Goal: Information Seeking & Learning: Learn about a topic

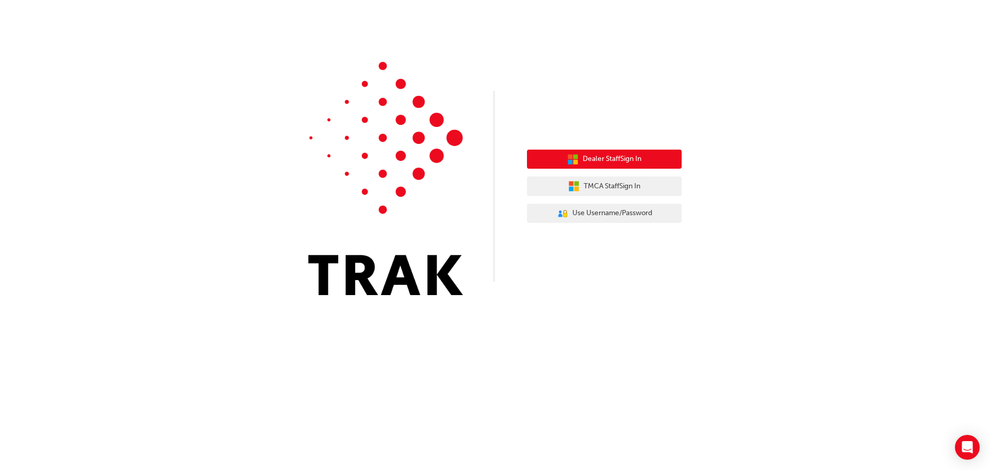
click at [588, 162] on span "Dealer Staff Sign In" at bounding box center [612, 159] width 59 height 12
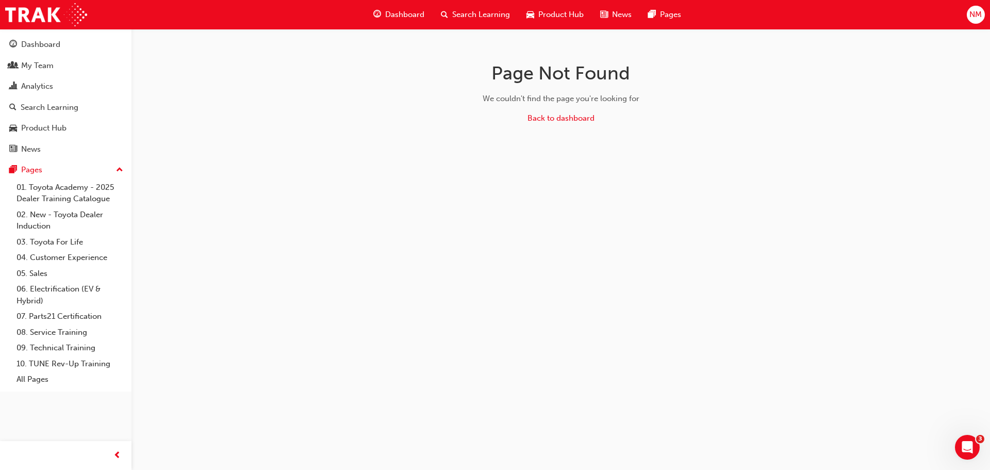
click at [547, 229] on div "Page Not Found We couldn't find the page you're looking for Back to dashboard" at bounding box center [495, 235] width 990 height 470
click at [96, 215] on link "02. New - Toyota Dealer Induction" at bounding box center [69, 220] width 115 height 27
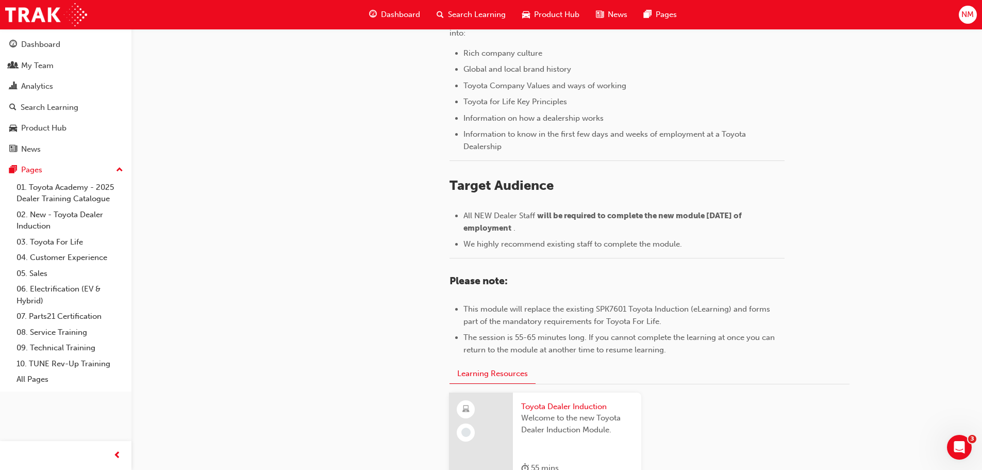
scroll to position [454, 0]
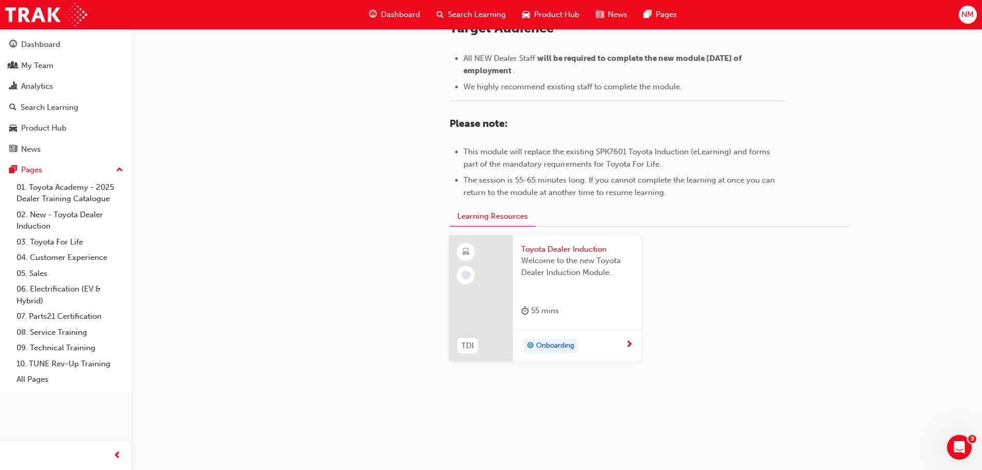
click at [626, 344] on span "next-icon" at bounding box center [629, 344] width 8 height 9
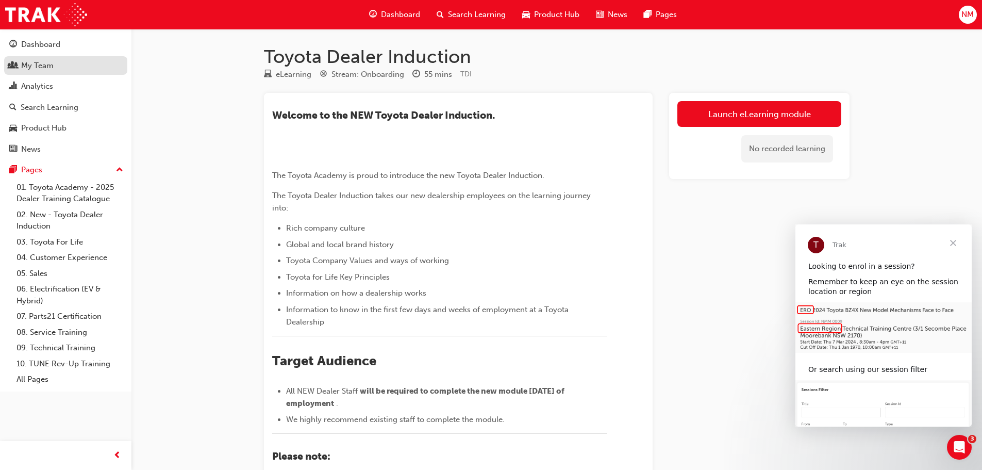
click at [85, 60] on div "My Team" at bounding box center [65, 65] width 113 height 13
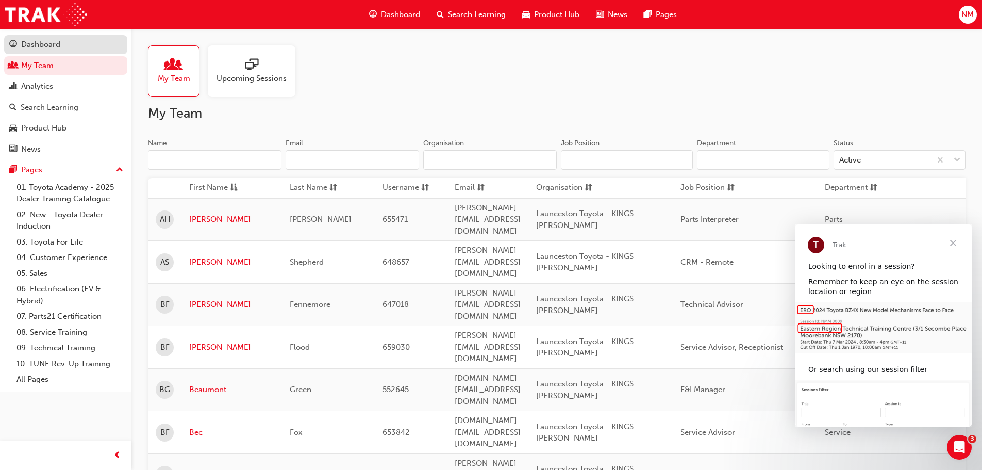
click at [79, 50] on div "Dashboard" at bounding box center [65, 44] width 113 height 13
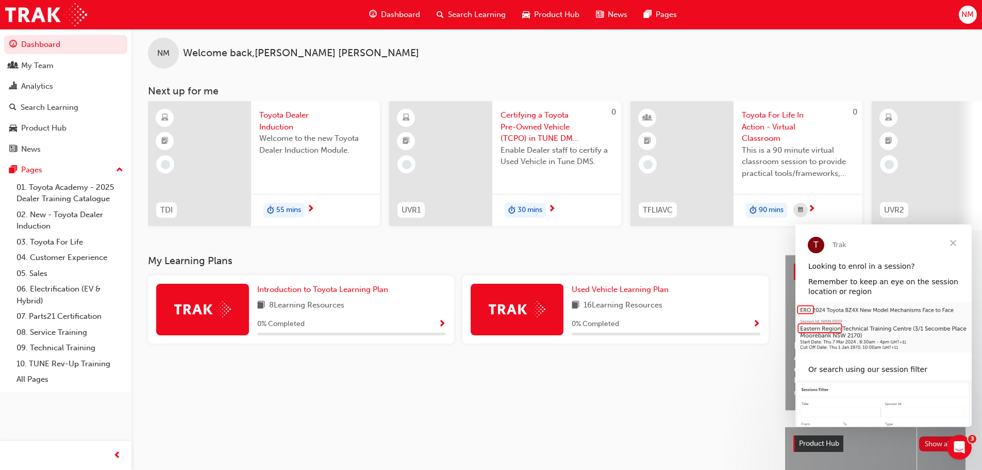
scroll to position [8, 0]
click at [60, 220] on link "02. New - Toyota Dealer Induction" at bounding box center [69, 220] width 115 height 27
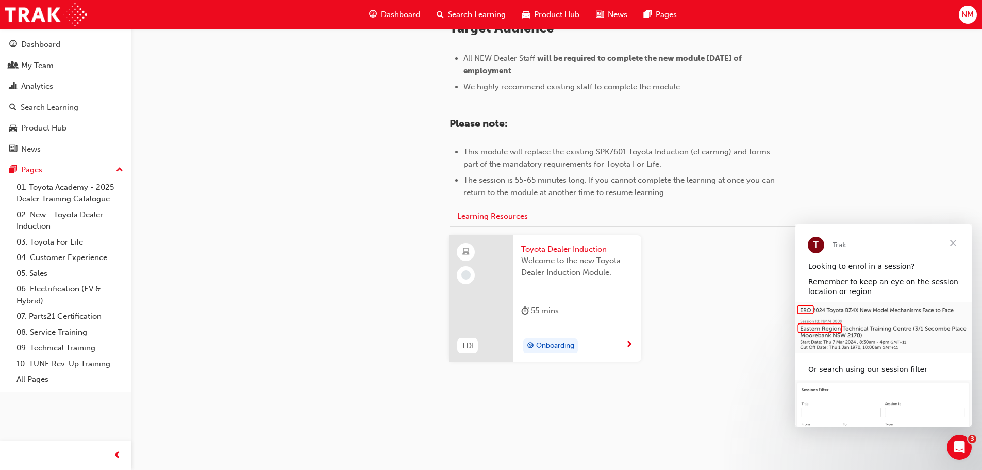
click at [575, 342] on div "Onboarding" at bounding box center [550, 345] width 55 height 15
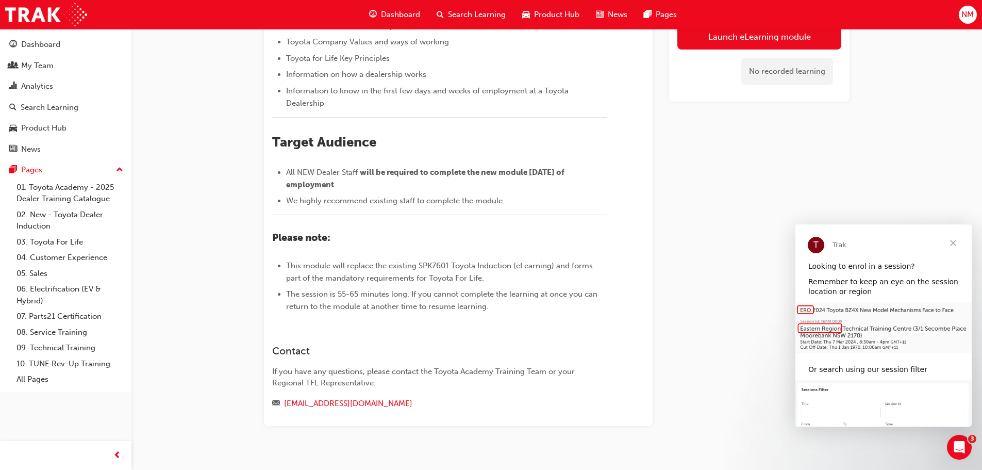
scroll to position [217, 0]
click at [708, 45] on link "Launch eLearning module" at bounding box center [759, 37] width 164 height 26
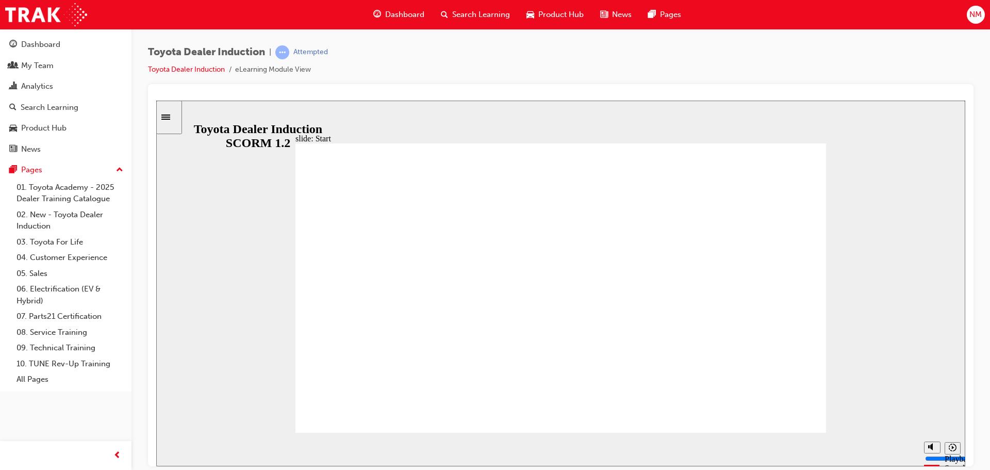
type input "1600"
